Goal: Transaction & Acquisition: Subscribe to service/newsletter

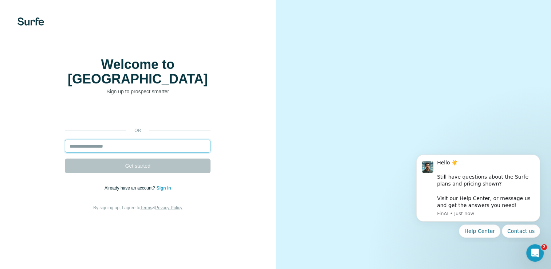
click at [112, 150] on input "email" at bounding box center [138, 145] width 146 height 13
type input "**********"
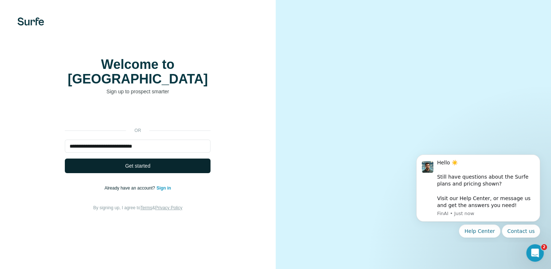
click at [133, 169] on span "Get started" at bounding box center [137, 165] width 25 height 7
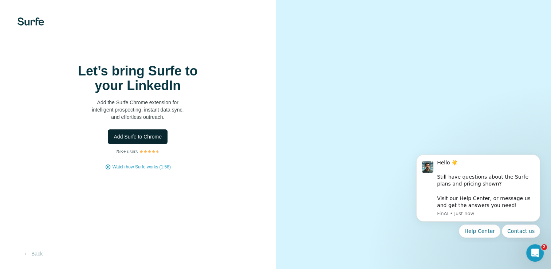
click at [144, 140] on span "Add Surfe to Chrome" at bounding box center [138, 136] width 48 height 7
click at [133, 140] on span "Add Surfe to Chrome" at bounding box center [138, 136] width 48 height 7
click at [149, 140] on span "Add Surfe to Chrome" at bounding box center [138, 136] width 48 height 7
